Goal: Register for event/course

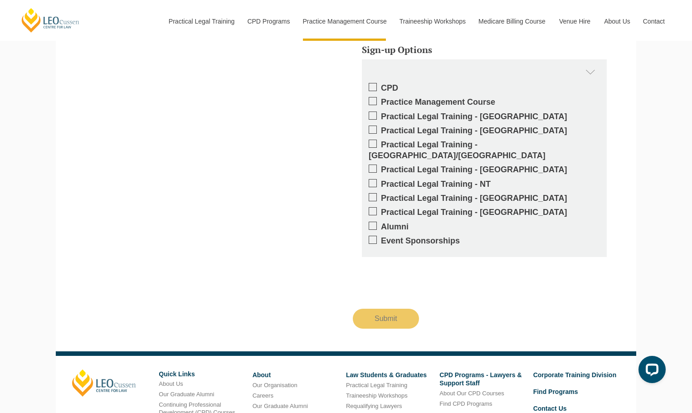
scroll to position [1859, 0]
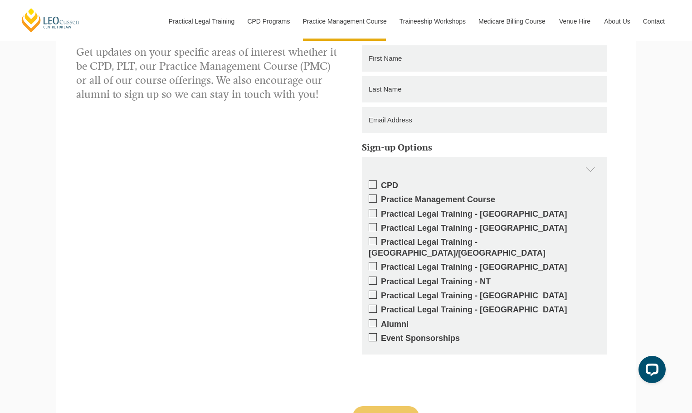
click at [374, 212] on span at bounding box center [373, 213] width 8 height 8
click at [381, 211] on input "Practical Legal Training - [GEOGRAPHIC_DATA]" at bounding box center [381, 211] width 0 height 0
click at [374, 212] on span at bounding box center [373, 213] width 8 height 8
click at [381, 211] on input "Practical Legal Training - [GEOGRAPHIC_DATA]" at bounding box center [381, 211] width 0 height 0
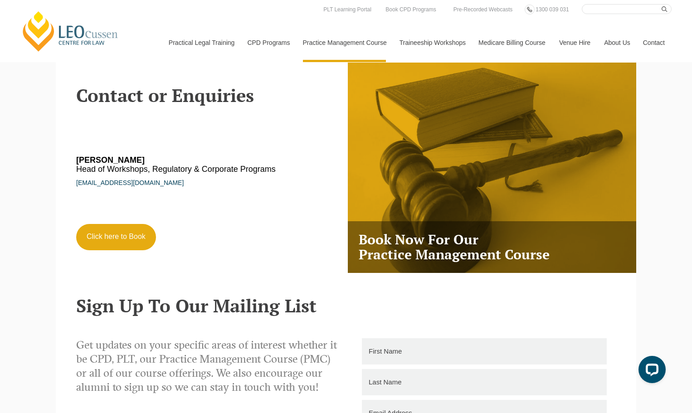
scroll to position [1496, 0]
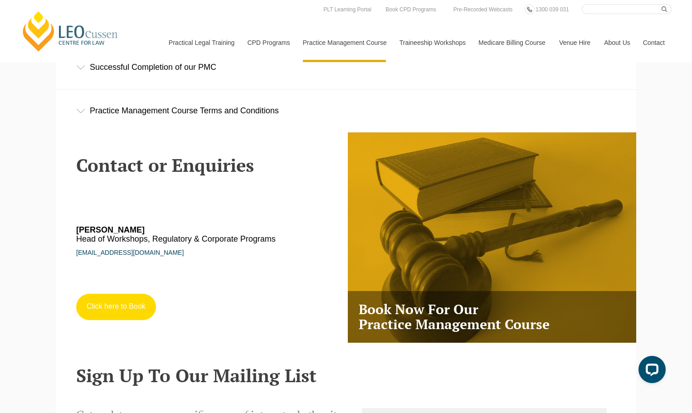
click at [123, 311] on link "Click here to Book" at bounding box center [116, 307] width 80 height 26
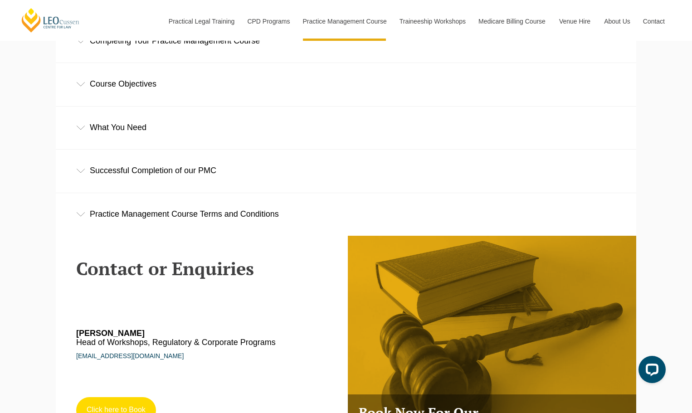
scroll to position [1315, 0]
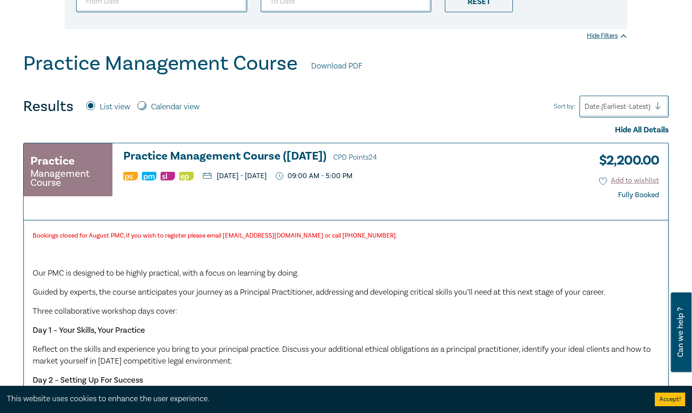
scroll to position [181, 0]
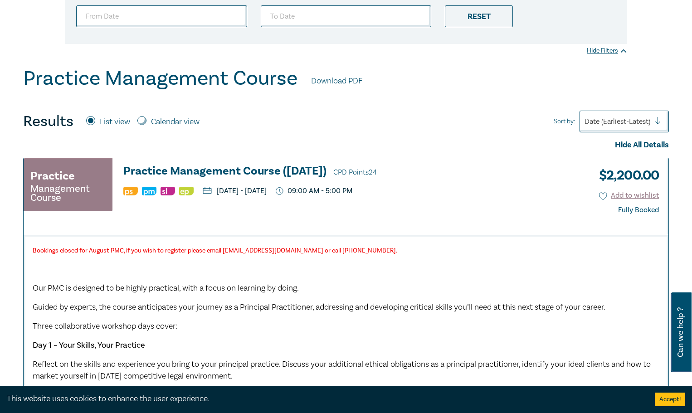
click at [624, 205] on div "$ 2,200.00 Add to wishlist Fully Booked" at bounding box center [625, 193] width 67 height 56
click at [643, 212] on div "Fully Booked" at bounding box center [638, 210] width 41 height 9
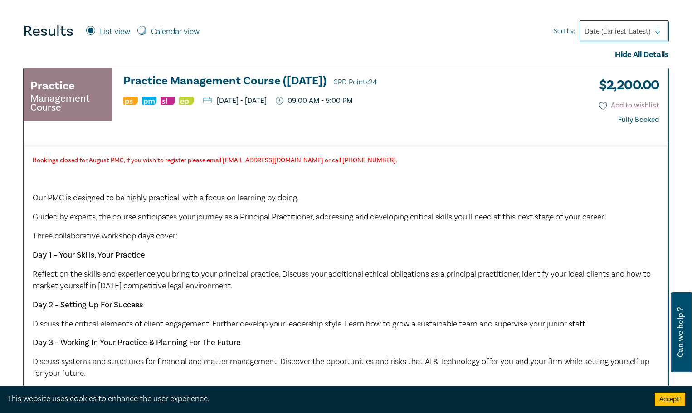
scroll to position [272, 0]
click at [271, 159] on strong "Bookings closed for August PMC, if you wish to register please email pmc@leocus…" at bounding box center [215, 160] width 365 height 8
drag, startPoint x: 224, startPoint y: 156, endPoint x: 292, endPoint y: 160, distance: 68.1
click at [292, 160] on strong "Bookings closed for August PMC, if you wish to register please email pmc@leocus…" at bounding box center [215, 160] width 365 height 8
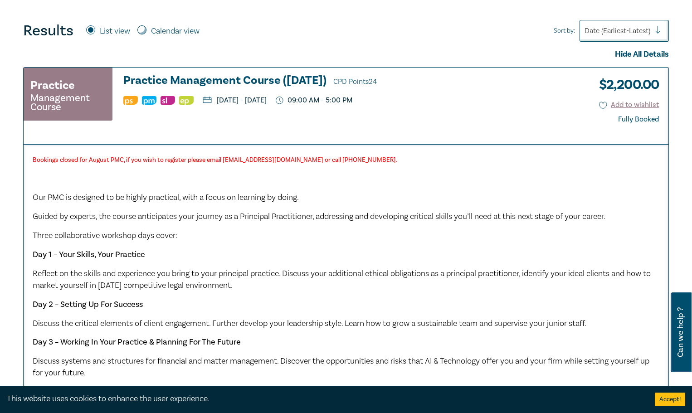
click at [254, 161] on strong "Bookings closed for August PMC, if you wish to register please email pmc@leocus…" at bounding box center [215, 160] width 365 height 8
drag, startPoint x: 225, startPoint y: 162, endPoint x: 268, endPoint y: 159, distance: 42.3
click at [268, 159] on strong "Bookings closed for August PMC, if you wish to register please email pmc@leocus…" at bounding box center [215, 160] width 365 height 8
click at [225, 166] on p "Bookings closed for August PMC, if you wish to register please email pmc@leocus…" at bounding box center [346, 160] width 627 height 12
drag, startPoint x: 223, startPoint y: 160, endPoint x: 288, endPoint y: 160, distance: 65.3
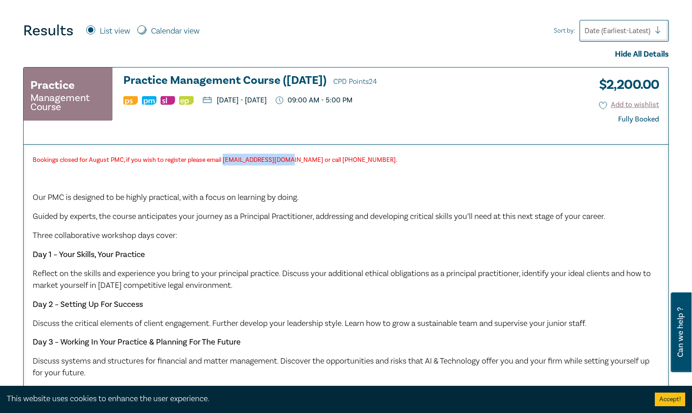
click at [288, 160] on strong "Bookings closed for August PMC, if you wish to register please email pmc@leocus…" at bounding box center [215, 160] width 365 height 8
copy strong "pmc@leocussen.edu.au"
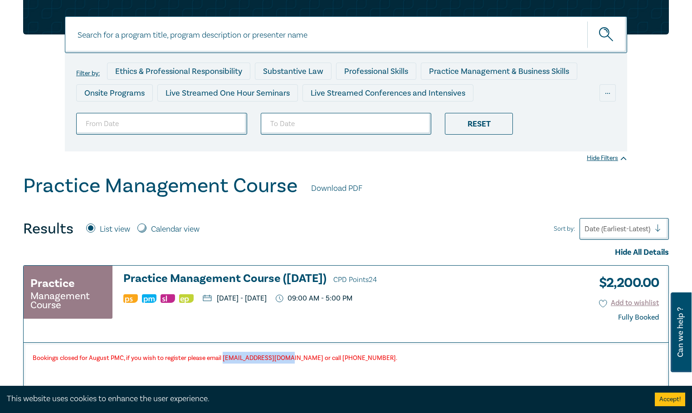
scroll to position [0, 0]
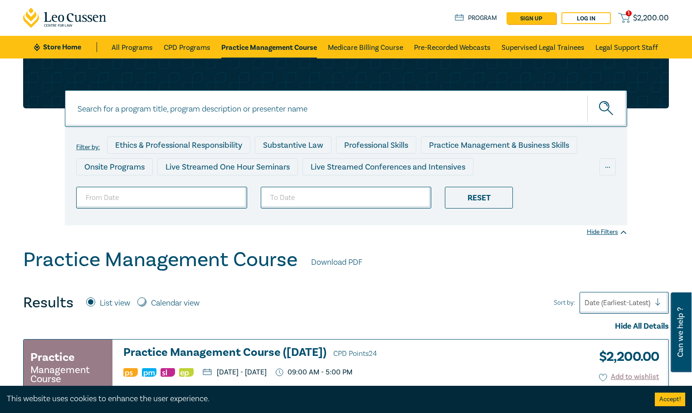
click at [655, 17] on span "$ 2,200.00" at bounding box center [651, 18] width 36 height 10
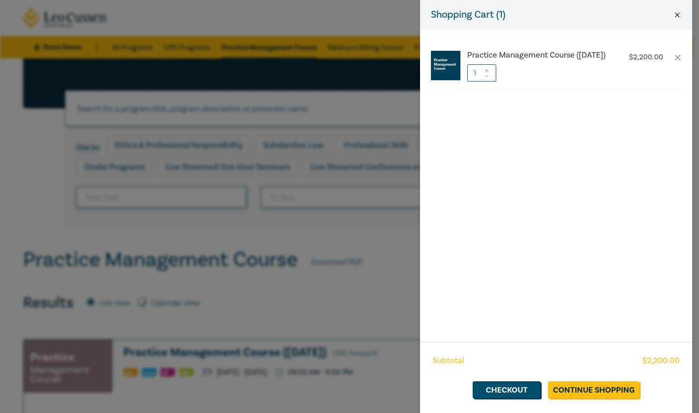
click at [677, 12] on button "Close" at bounding box center [677, 15] width 8 height 8
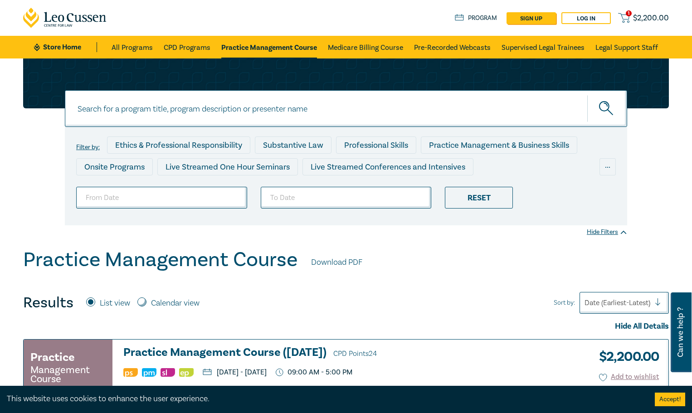
click at [643, 20] on span "$ 2,200.00" at bounding box center [651, 18] width 36 height 10
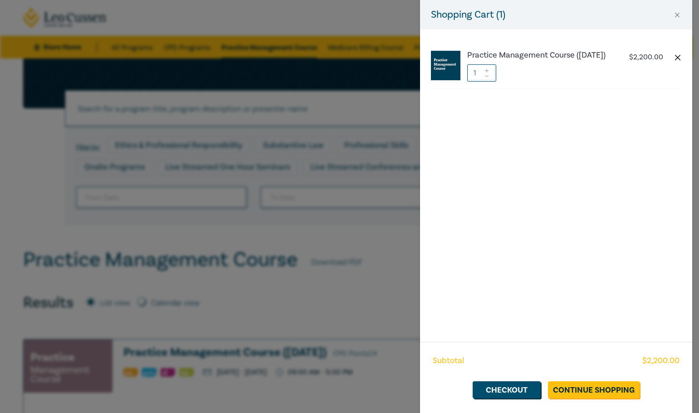
click at [677, 57] on button "button" at bounding box center [677, 57] width 7 height 7
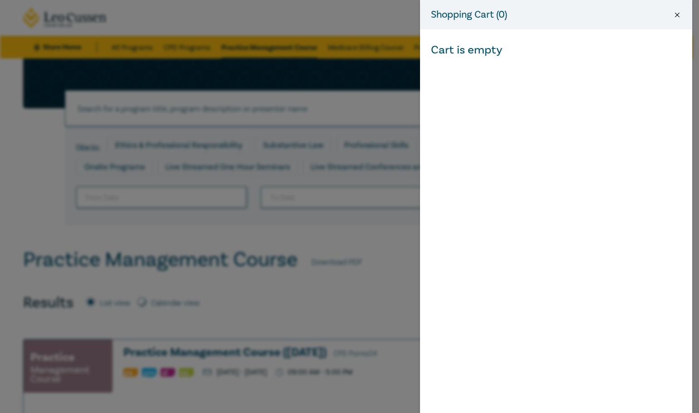
click at [675, 13] on button "Close" at bounding box center [677, 15] width 8 height 8
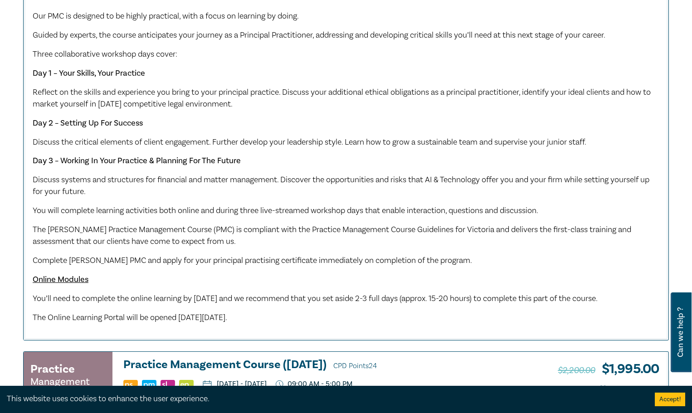
scroll to position [408, 0]
